Goal: Information Seeking & Learning: Understand process/instructions

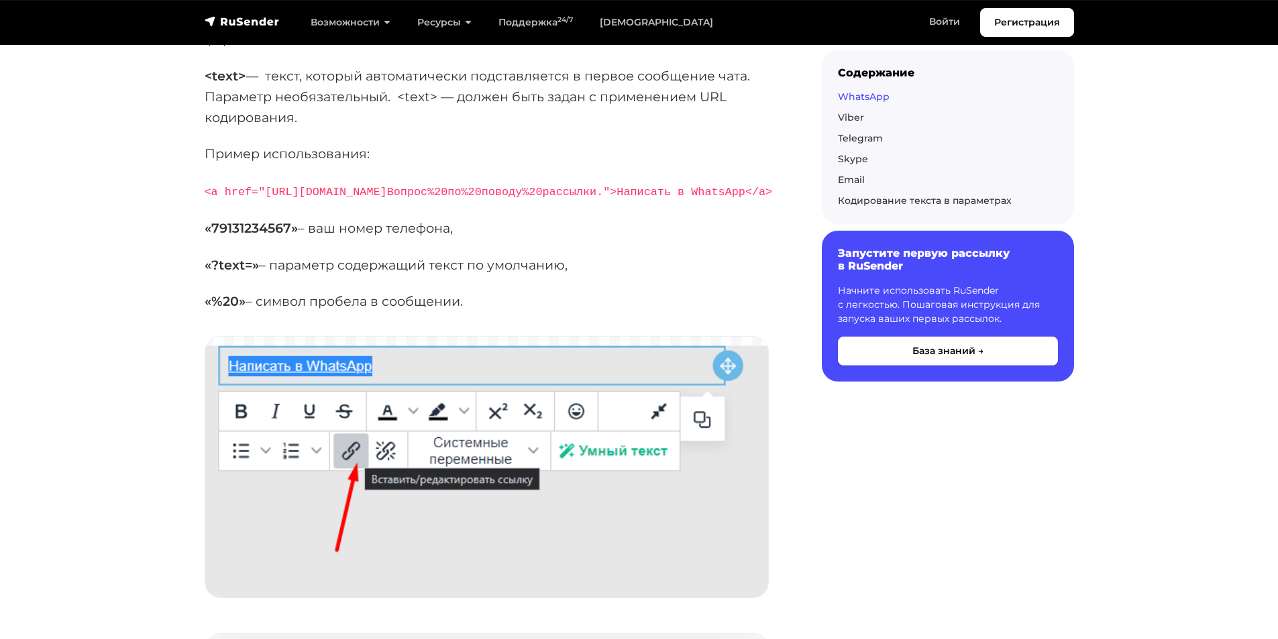
scroll to position [335, 0]
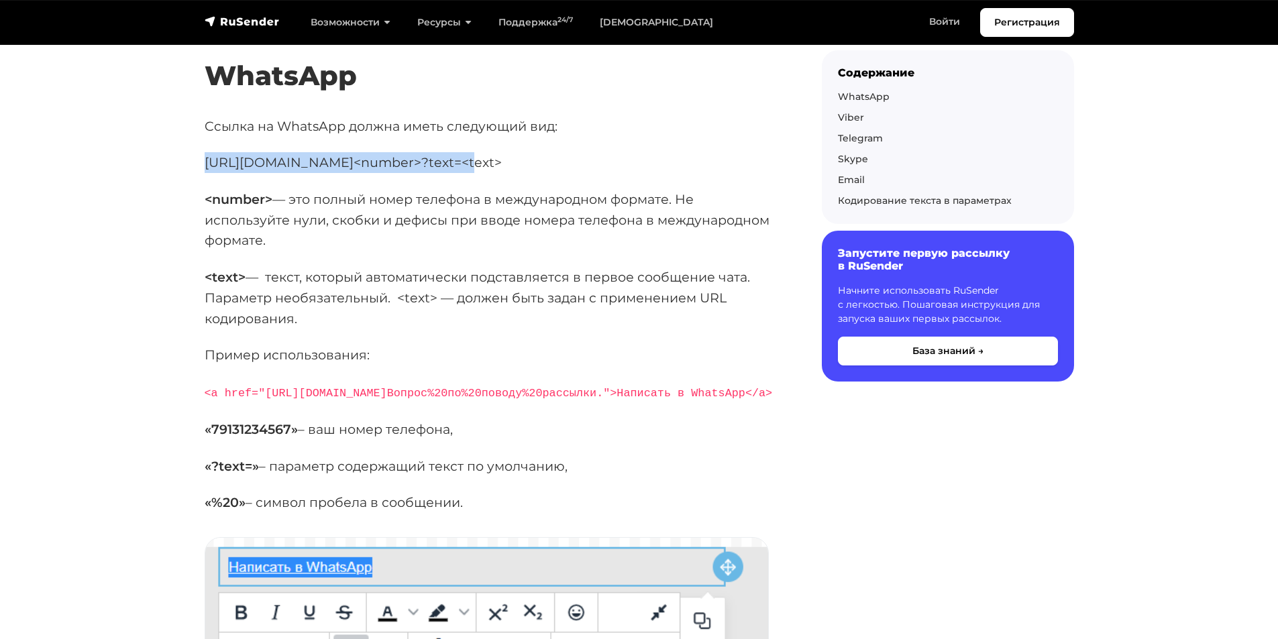
drag, startPoint x: 205, startPoint y: 161, endPoint x: 452, endPoint y: 161, distance: 246.8
click at [452, 161] on p "https://wa.me/<number>?text=<text>" at bounding box center [492, 162] width 574 height 21
copy p "https://wa.me/<number>?text=<text>"
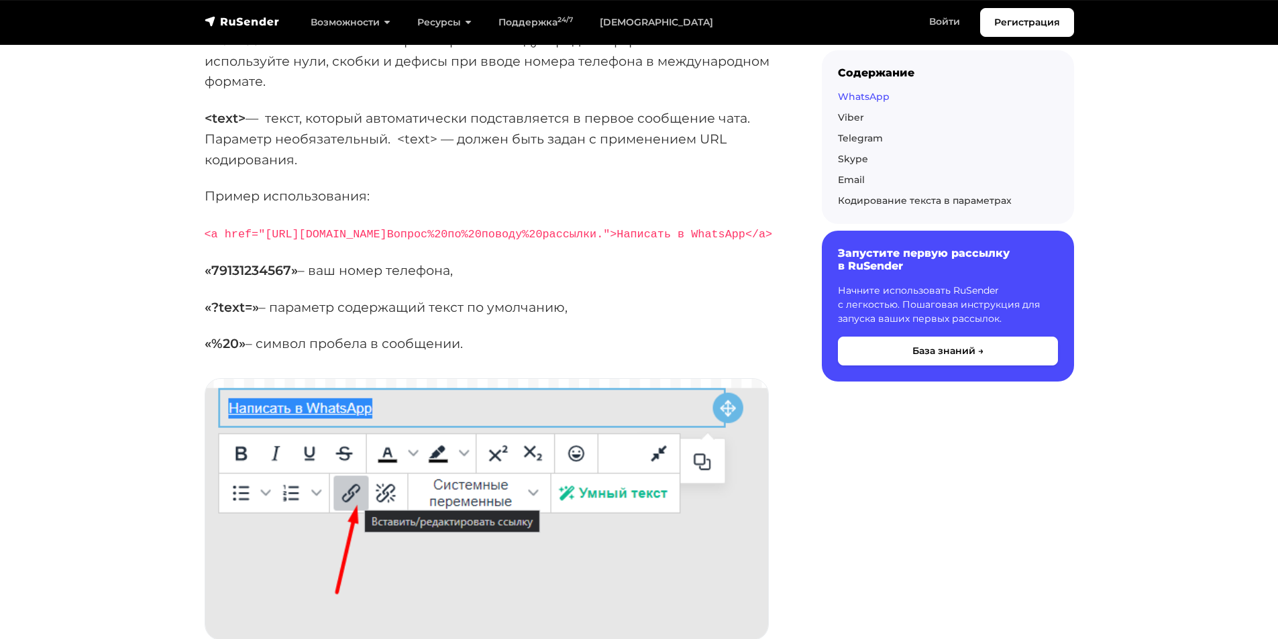
scroll to position [470, 0]
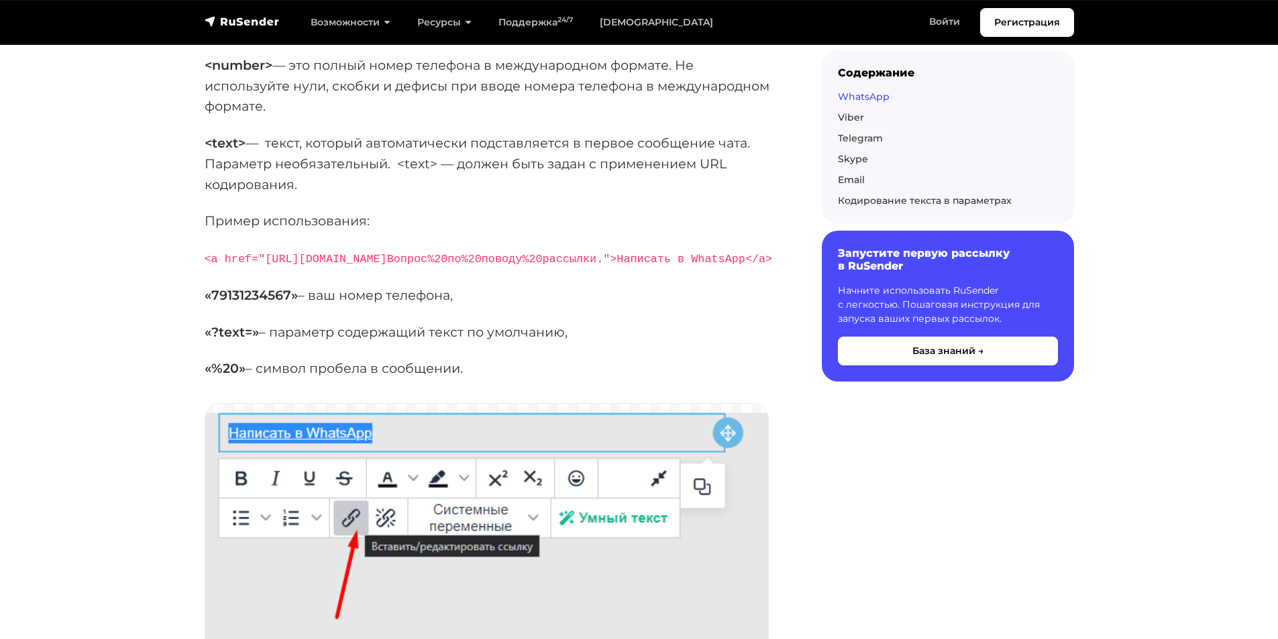
drag, startPoint x: 204, startPoint y: 281, endPoint x: 688, endPoint y: 286, distance: 484.3
click at [688, 269] on p "<a href="https://wa.me/79131234567?text=Здравствуйте.%20Вопрос%20по%20поводу%20…" at bounding box center [492, 258] width 574 height 21
copy code "text=Здравствуйте.%20Вопрос%20по%20поводу%20рассылки.">Написать в WhatsApp</a>"
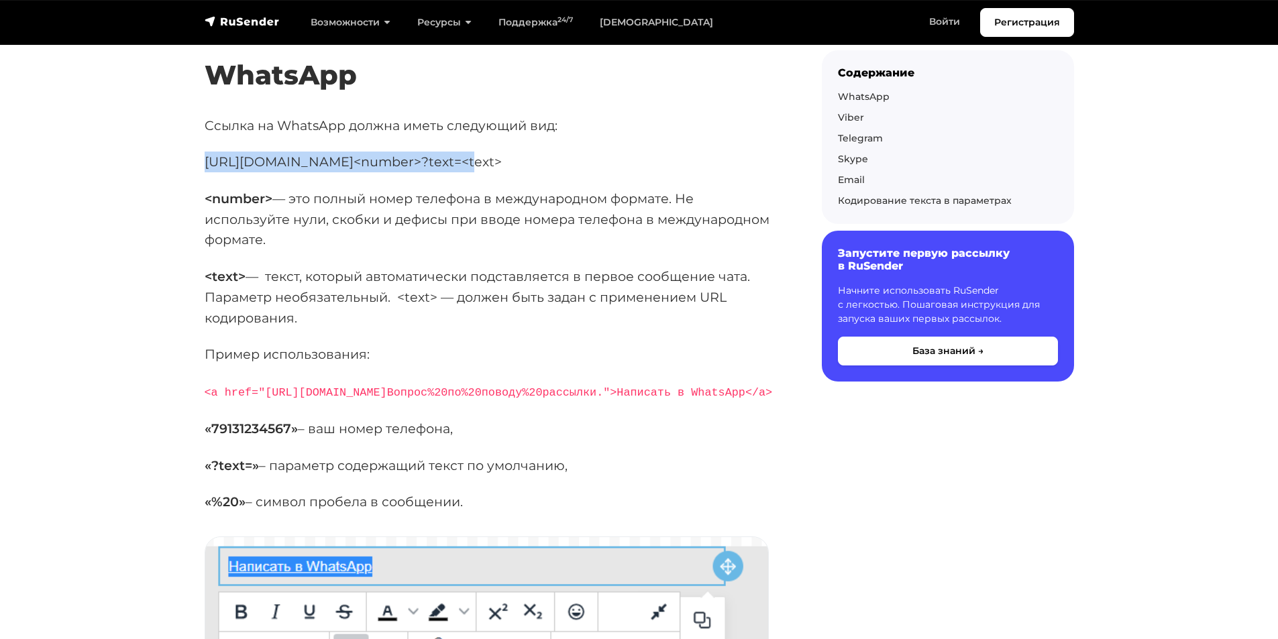
scroll to position [335, 0]
drag, startPoint x: 212, startPoint y: 158, endPoint x: 535, endPoint y: 156, distance: 322.6
click at [535, 156] on p "https://wa.me/<number>?text=<text>" at bounding box center [492, 162] width 574 height 21
copy p "https://wa.me/<number>?text=<text>"
drag, startPoint x: 203, startPoint y: 416, endPoint x: 702, endPoint y: 419, distance: 499.1
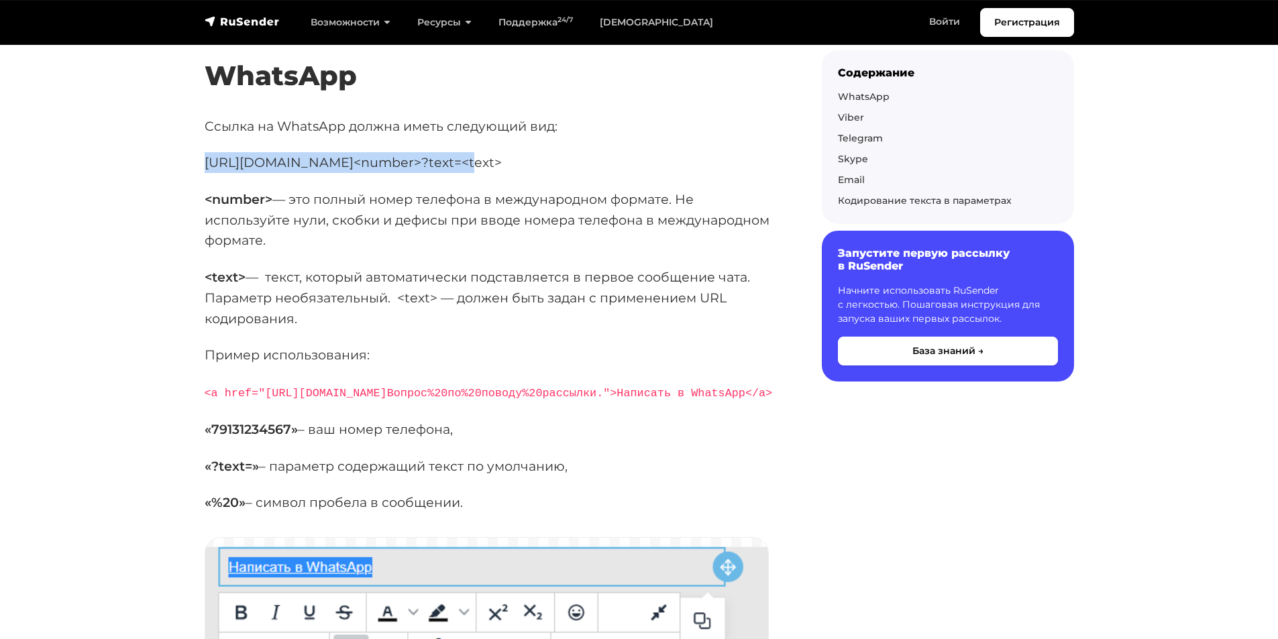
copy code "text=Здравствуйте.%20Вопрос%20по%20поводу%20рассылки.">Написать в WhatsApp</a>"
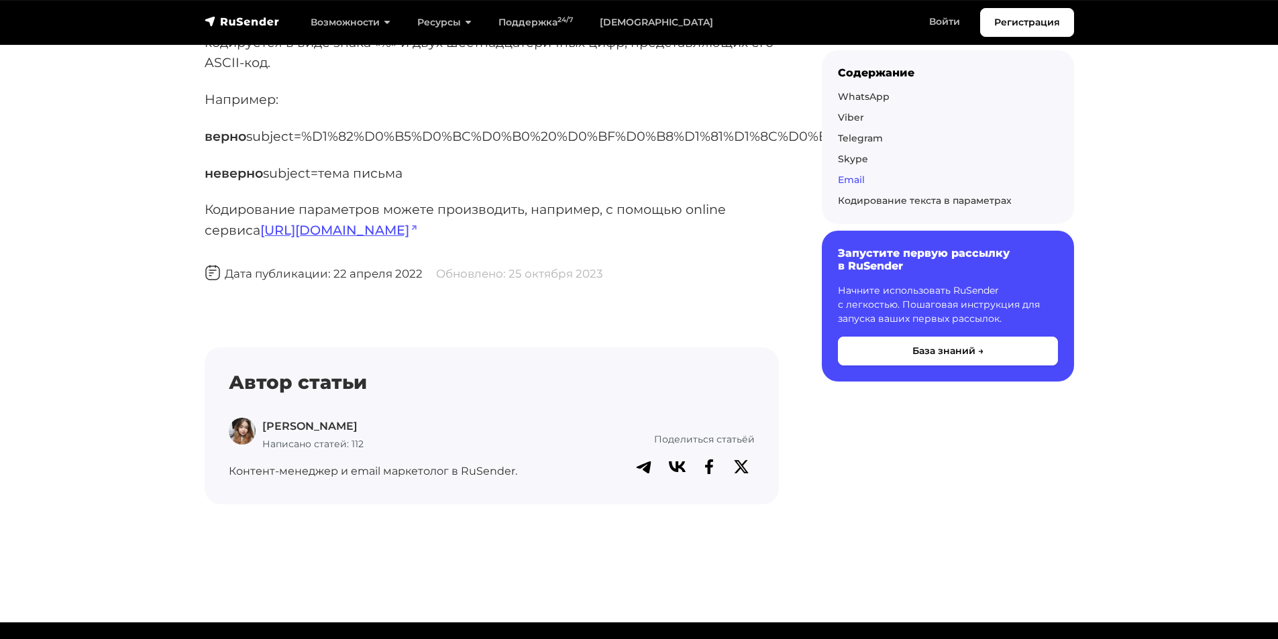
scroll to position [5769, 0]
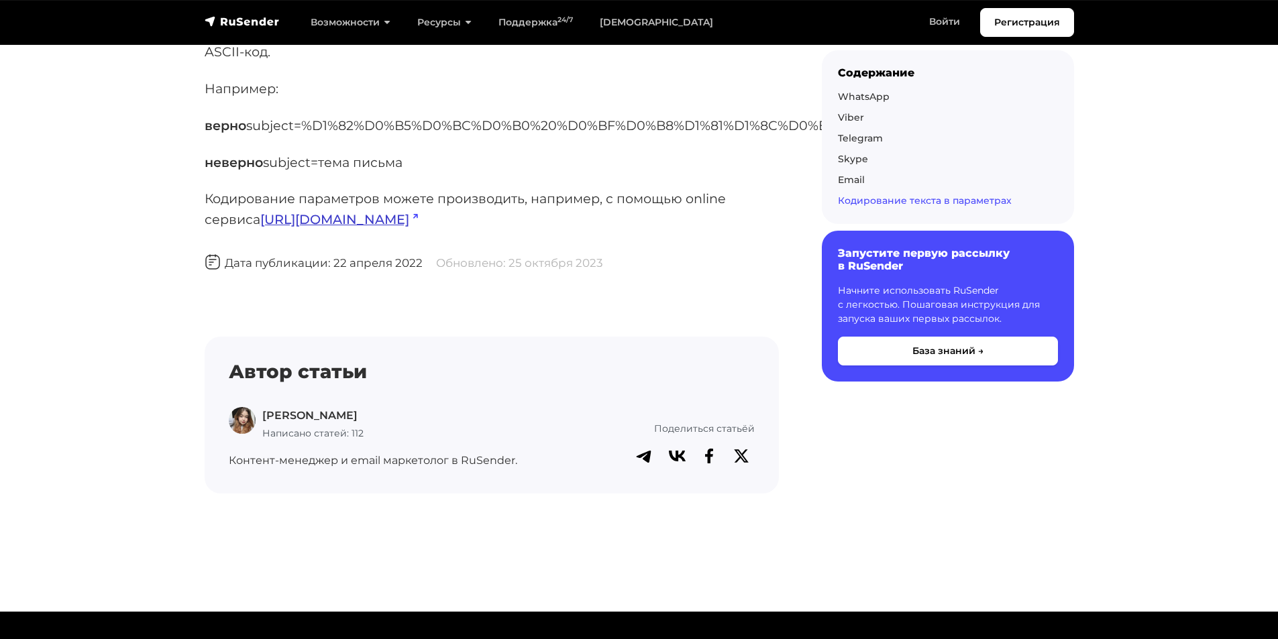
click at [353, 218] on link "https://www.urlencoder.org/" at bounding box center [339, 219] width 158 height 16
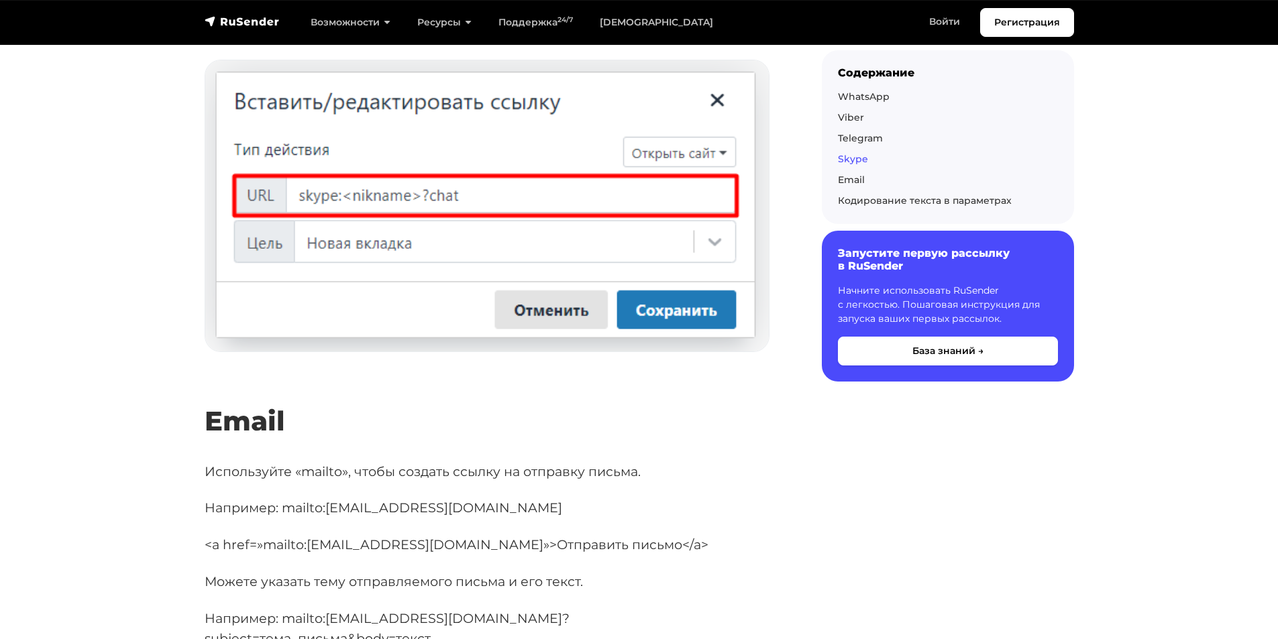
scroll to position [4233, 0]
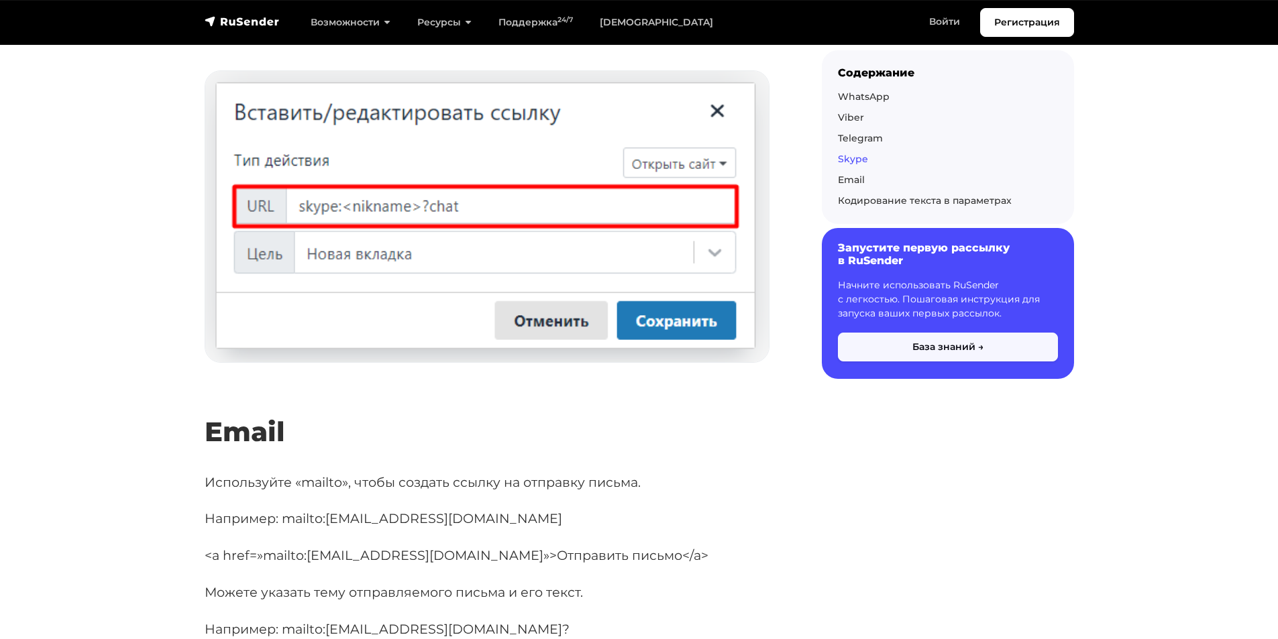
click at [932, 349] on button "База знаний →" at bounding box center [948, 347] width 220 height 29
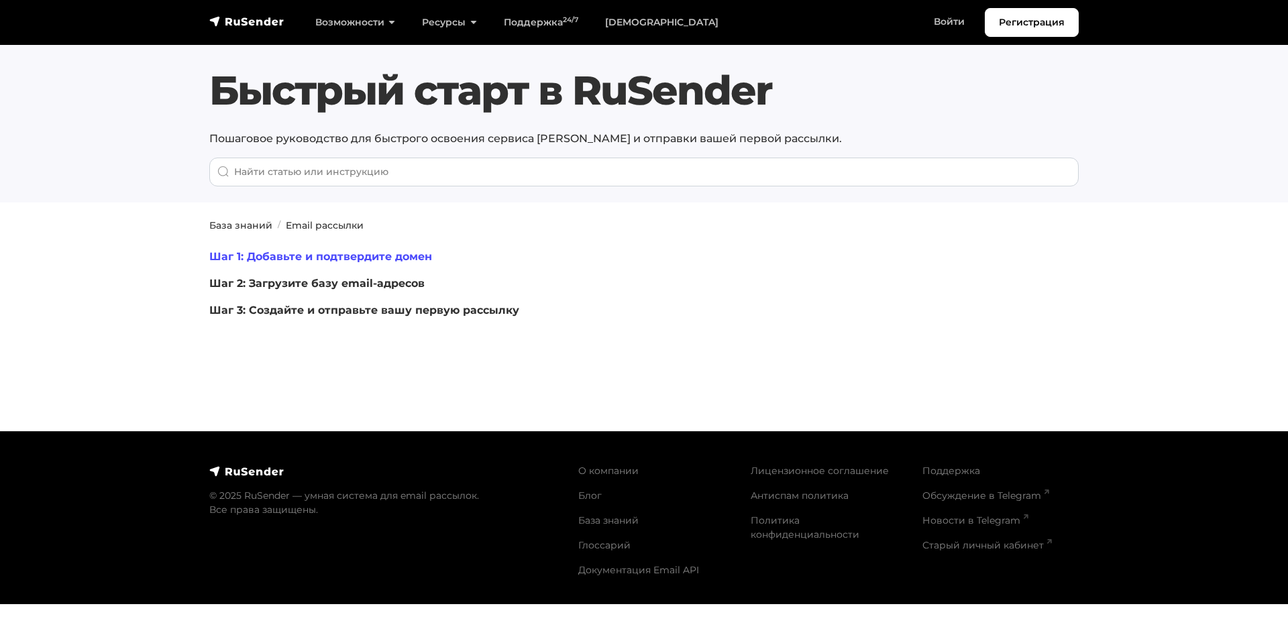
click at [336, 259] on link "Шаг 1: Добавьте и подтвердите домен" at bounding box center [320, 256] width 223 height 13
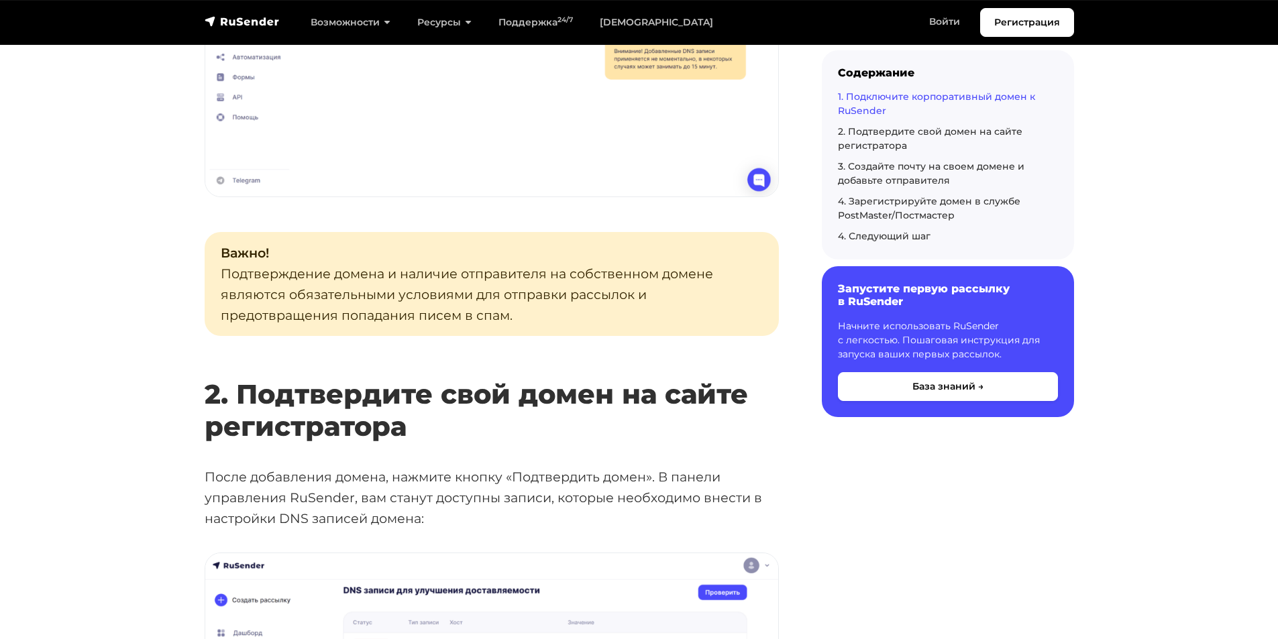
scroll to position [1342, 0]
